Goal: Check status: Check status

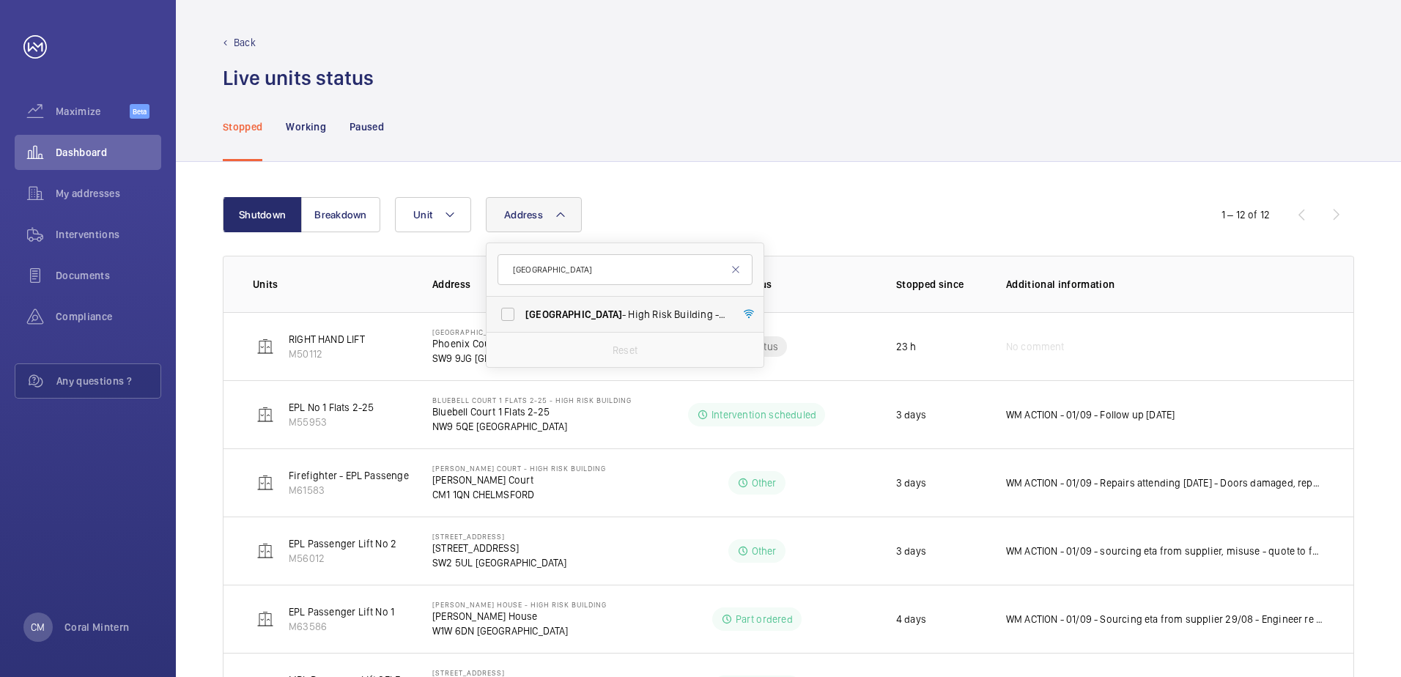
type input "[GEOGRAPHIC_DATA]"
click at [588, 309] on span "[GEOGRAPHIC_DATA] - [GEOGRAPHIC_DATA]" at bounding box center [626, 314] width 202 height 15
click at [523, 309] on input "[GEOGRAPHIC_DATA] - [GEOGRAPHIC_DATA]" at bounding box center [507, 314] width 29 height 29
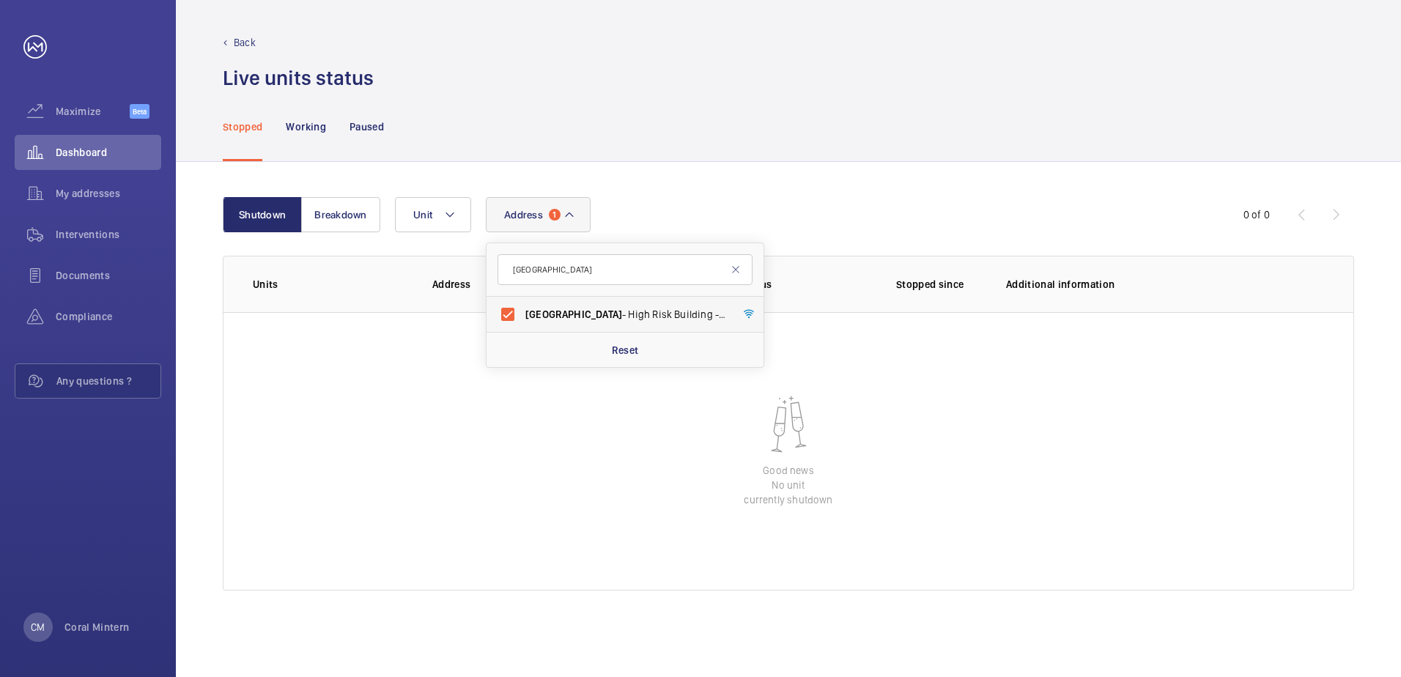
click at [697, 320] on span "[GEOGRAPHIC_DATA] - [GEOGRAPHIC_DATA]" at bounding box center [626, 314] width 202 height 15
click at [523, 320] on input "[GEOGRAPHIC_DATA] - [GEOGRAPHIC_DATA]" at bounding box center [507, 314] width 29 height 29
checkbox input "false"
